Goal: Task Accomplishment & Management: Manage account settings

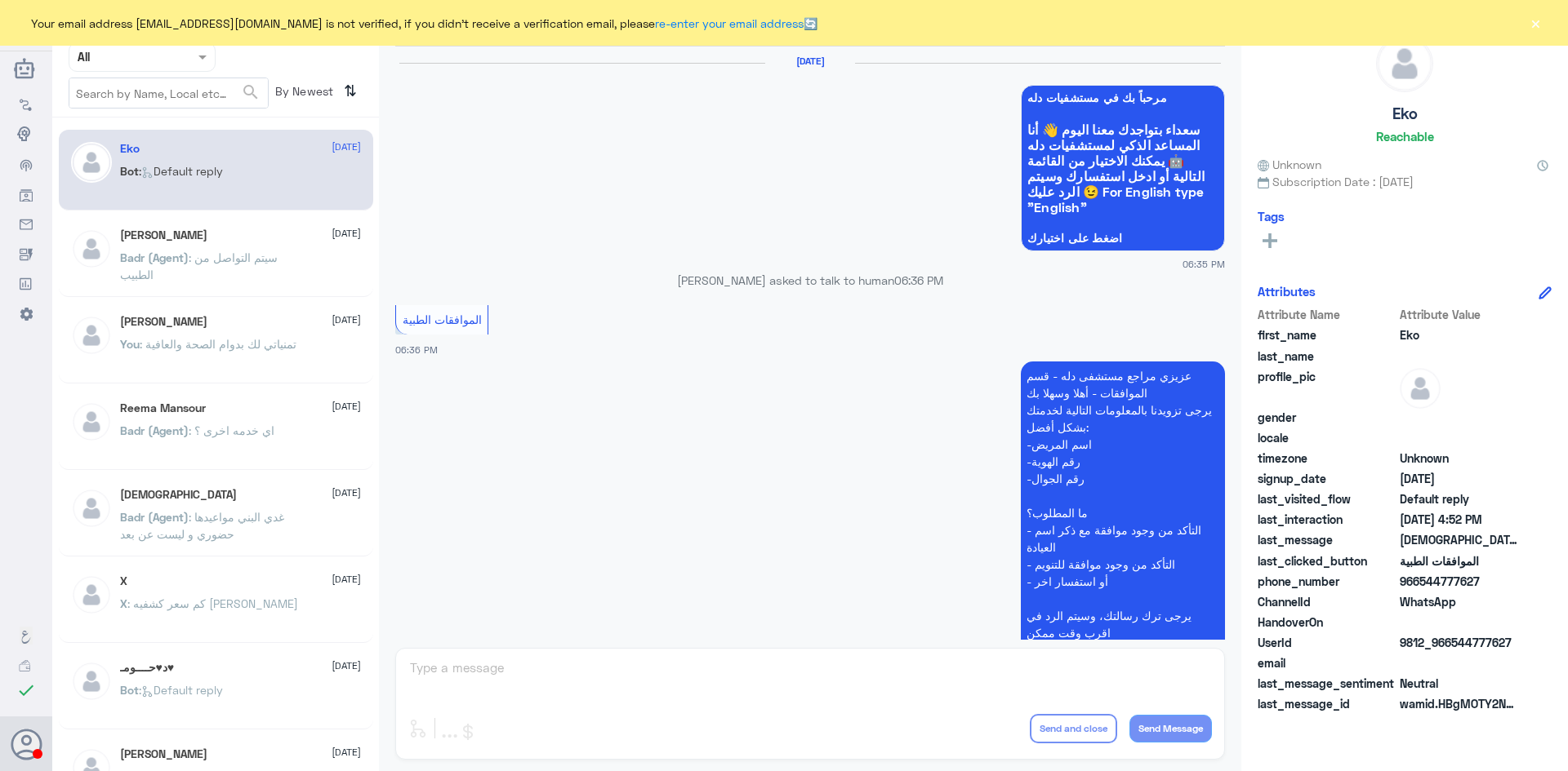
scroll to position [1559, 0]
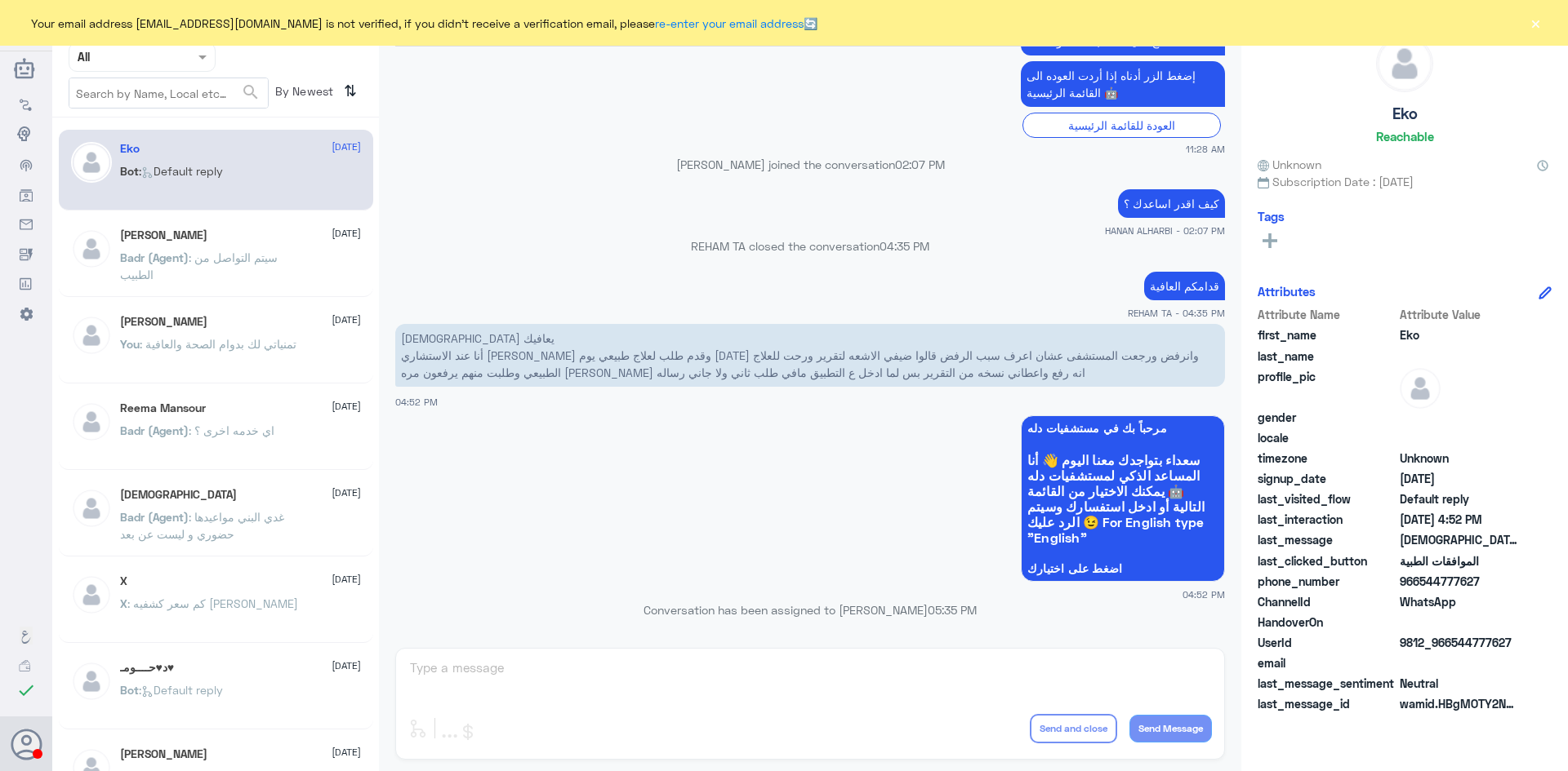
click at [1537, 27] on button "×" at bounding box center [1535, 23] width 17 height 17
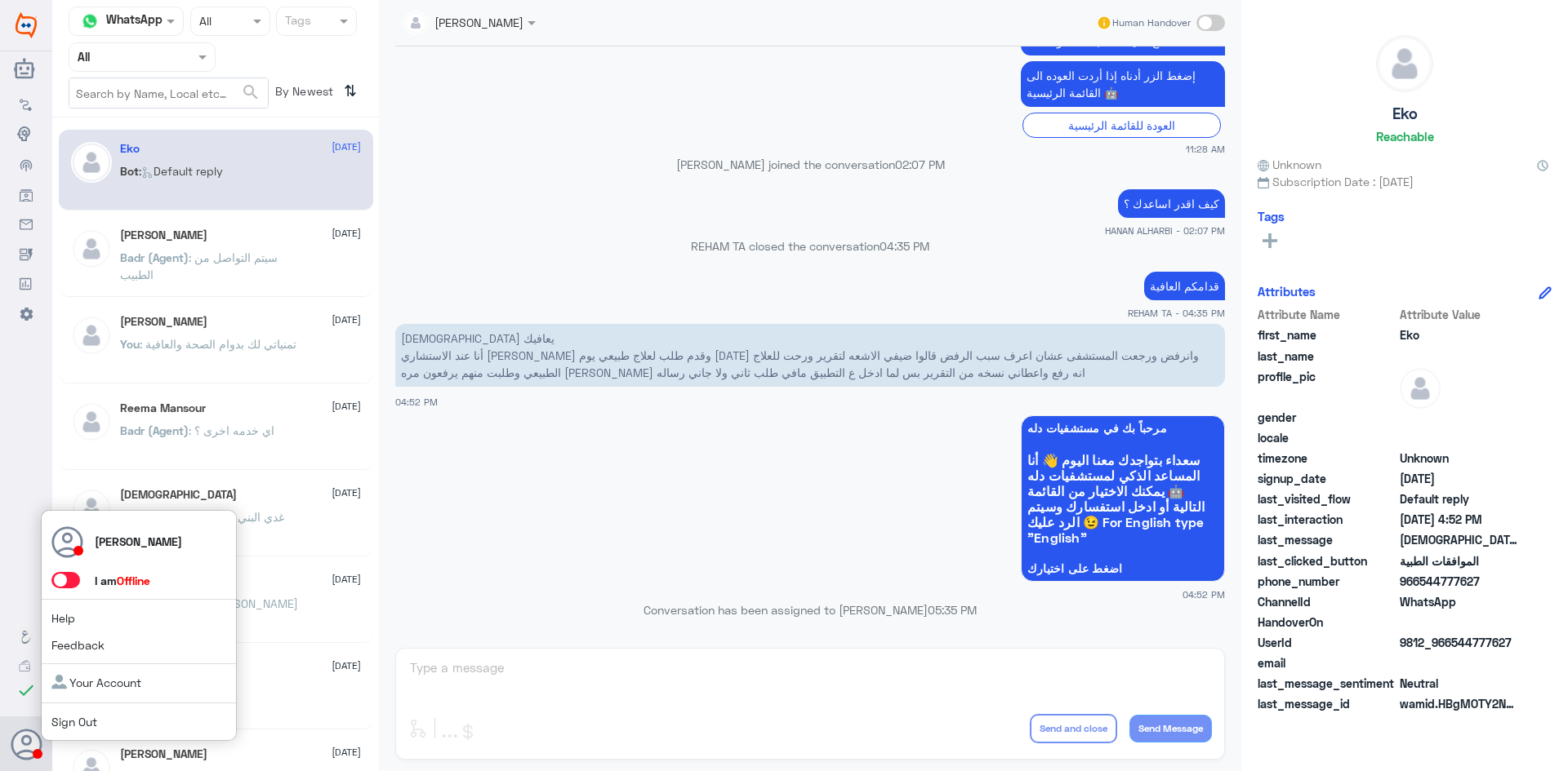
click at [71, 584] on span at bounding box center [65, 580] width 29 height 17
click at [0, 0] on input "checkbox" at bounding box center [0, 0] width 0 height 0
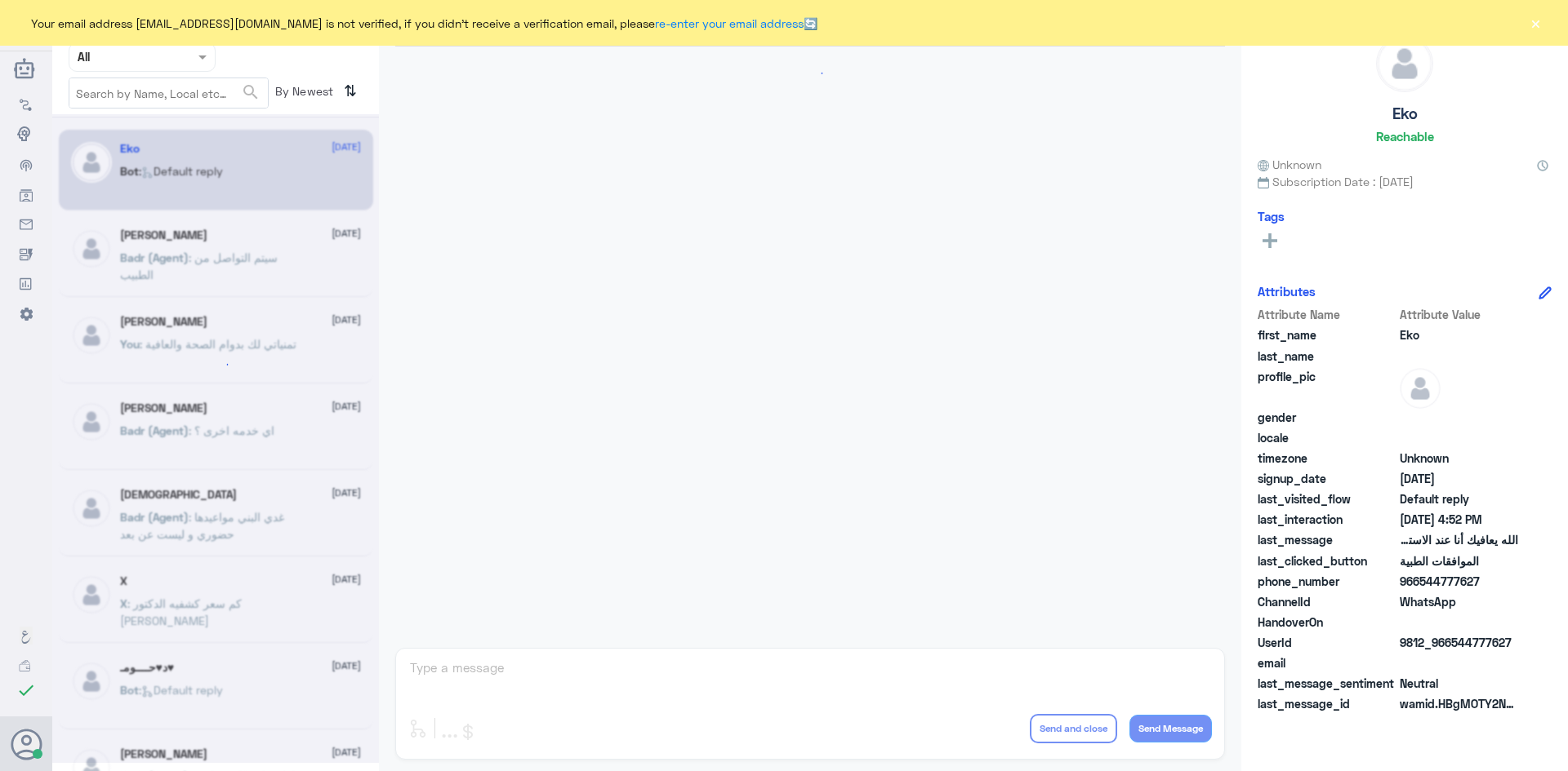
scroll to position [1559, 0]
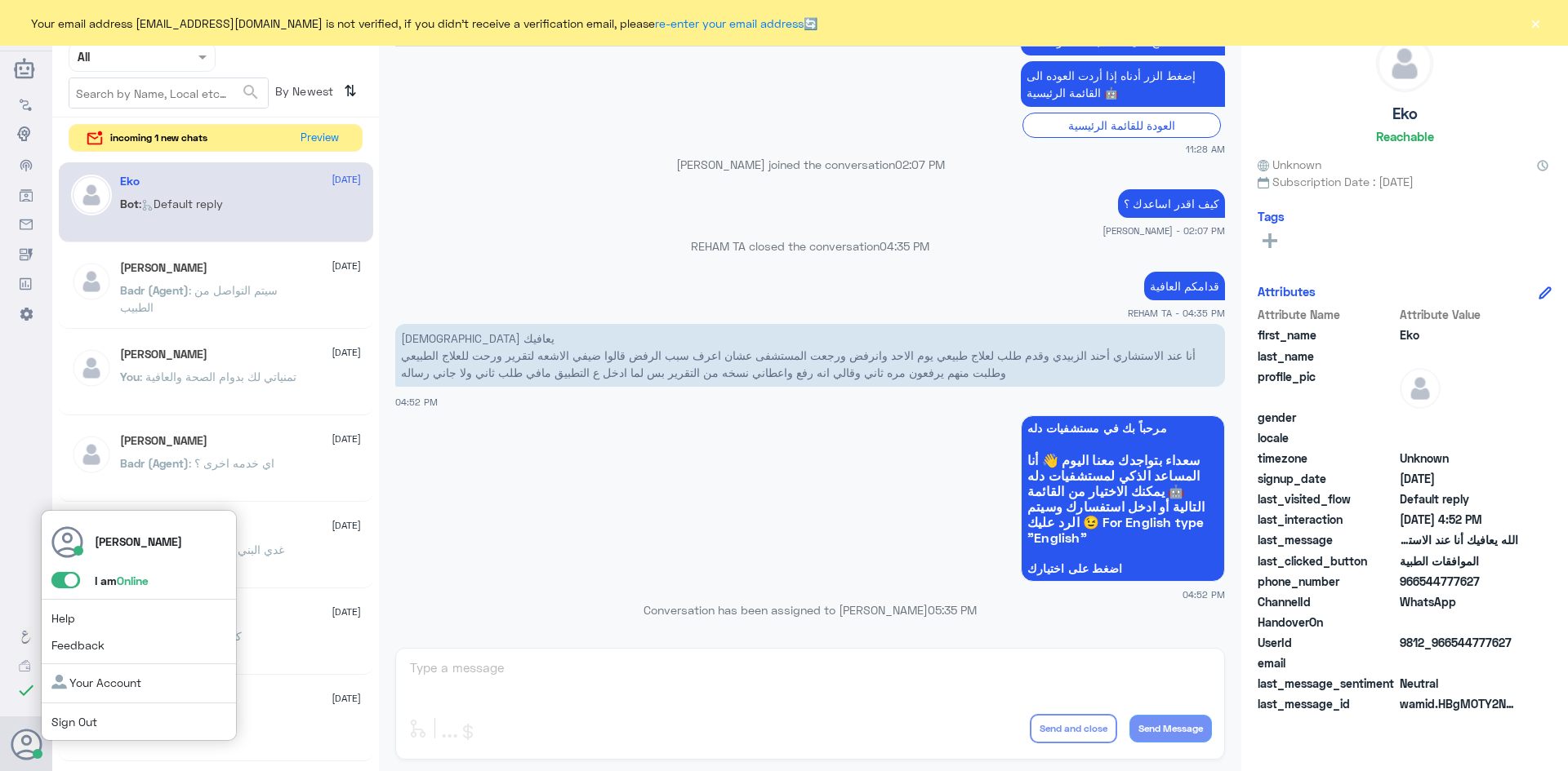
click at [68, 588] on span at bounding box center [65, 580] width 29 height 17
click at [0, 0] on input "checkbox" at bounding box center [0, 0] width 0 height 0
